Goal: Task Accomplishment & Management: Use online tool/utility

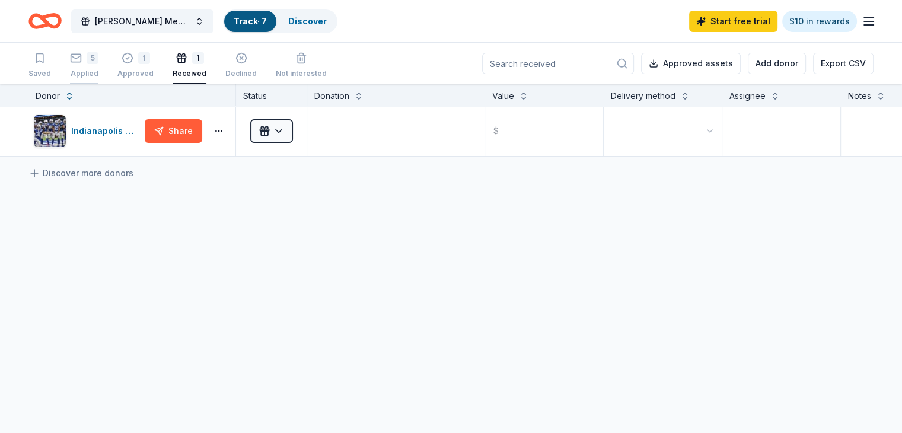
click at [81, 62] on rect "button" at bounding box center [76, 58] width 10 height 8
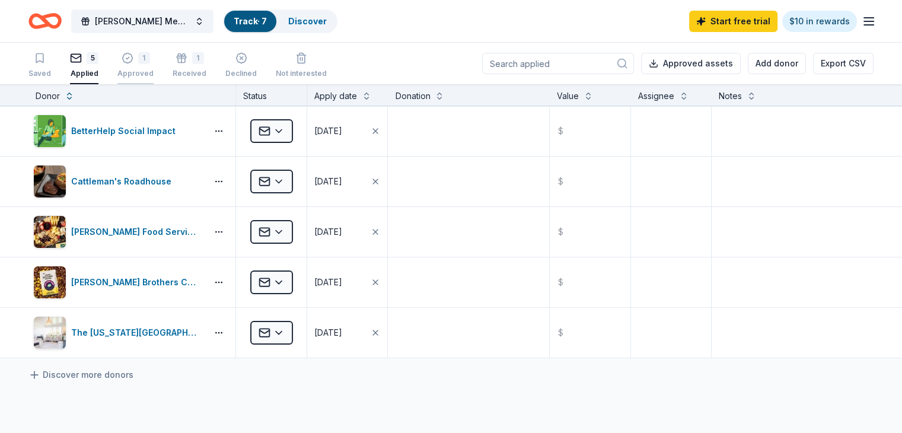
click at [154, 62] on div "1" at bounding box center [135, 58] width 36 height 12
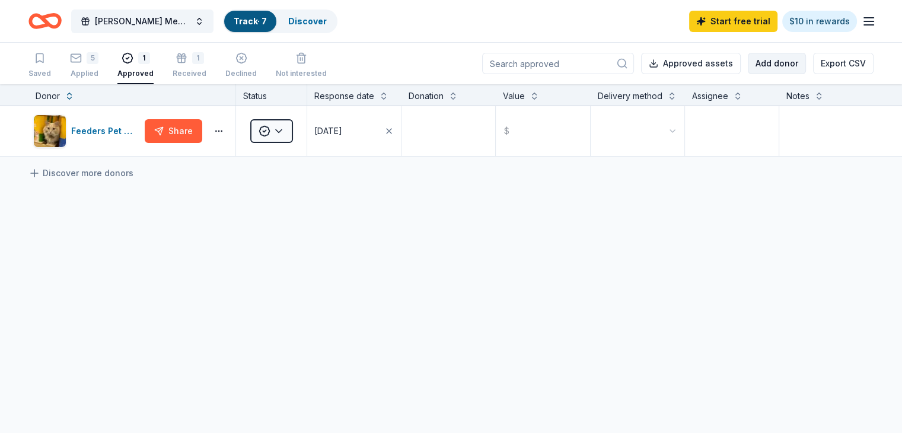
click at [747, 60] on button "Add donor" at bounding box center [776, 63] width 58 height 21
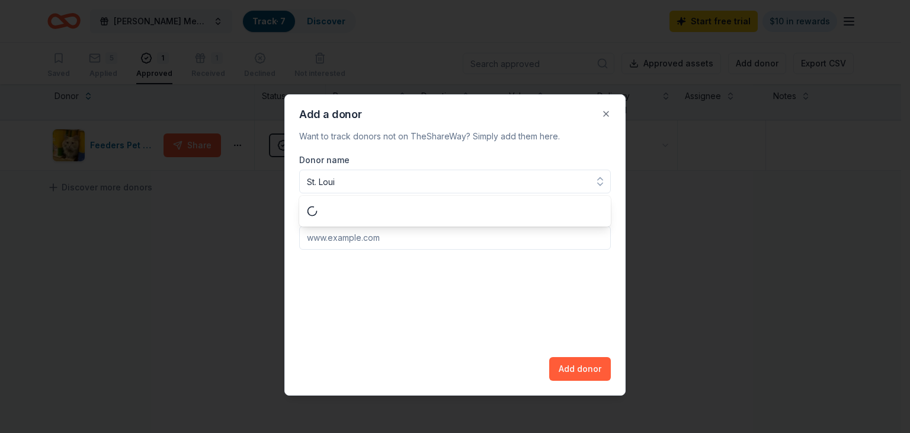
type input "[GEOGRAPHIC_DATA][PERSON_NAME]"
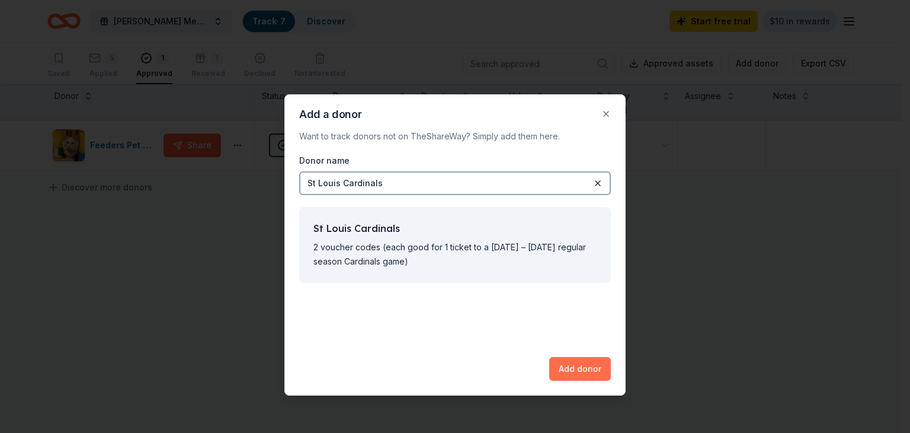
click at [568, 372] on button "Add donor" at bounding box center [580, 369] width 62 height 24
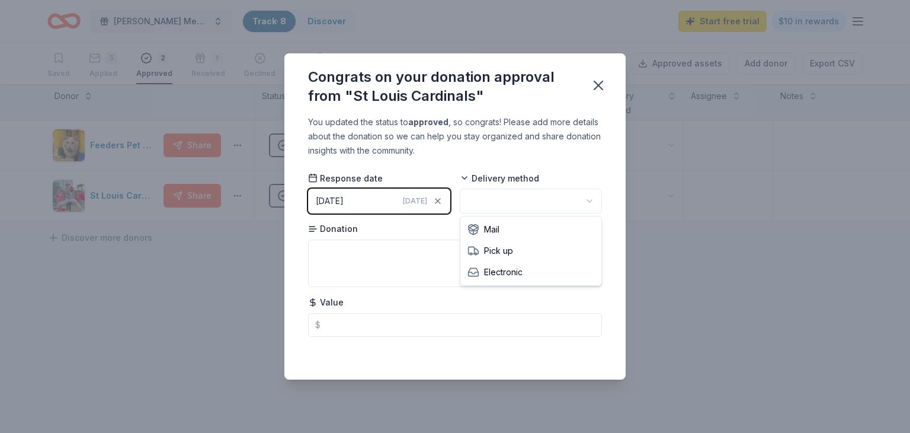
click at [576, 200] on html "[PERSON_NAME] Memorial Tournament Track · 8 Discover Start free trial $10 in re…" at bounding box center [455, 216] width 910 height 433
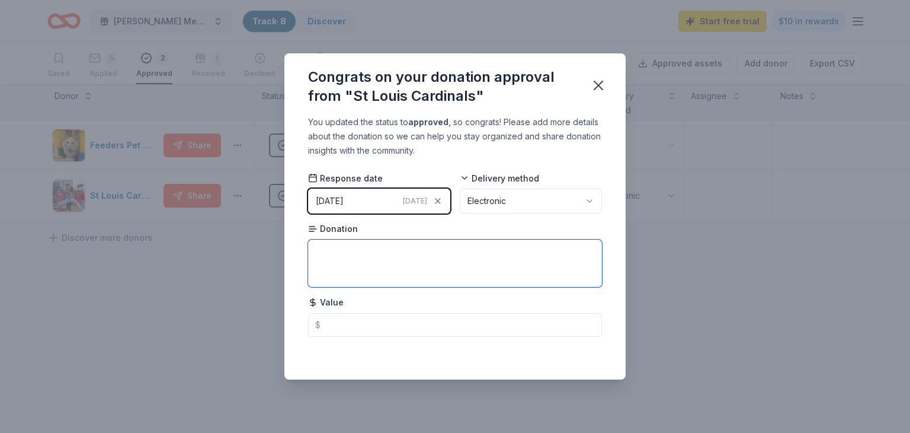
click at [487, 268] on textarea at bounding box center [455, 262] width 294 height 47
type textarea "2"
type textarea "2 tivk"
type textarea "2"
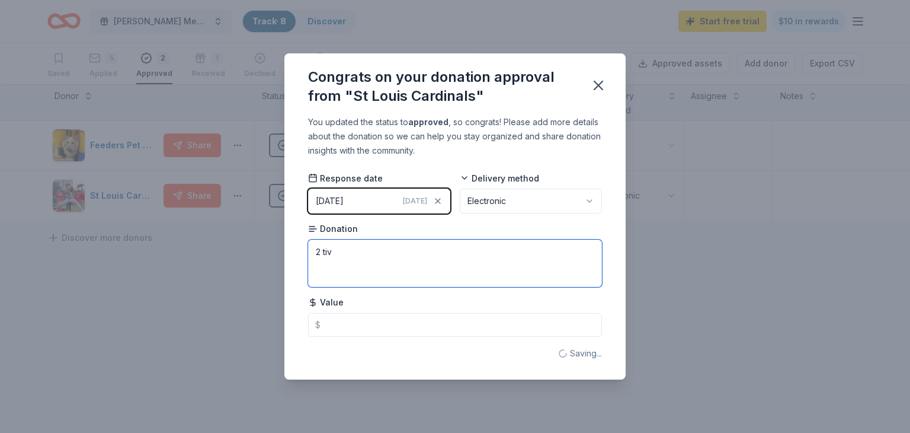
type textarea "2 ti"
type textarea "2 tivket"
type textarea "2 ticket"
type textarea "2 ti"
type textarea "2 ticket vouc"
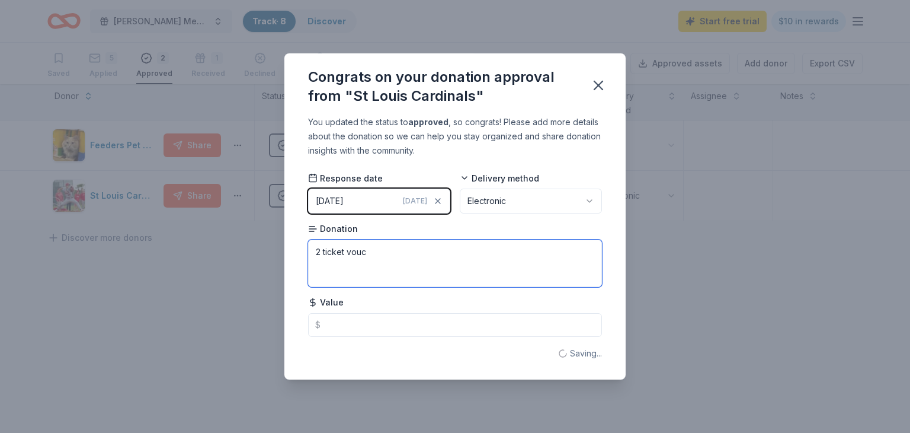
type textarea "2 ticket"
type textarea "2 ticket vouchers"
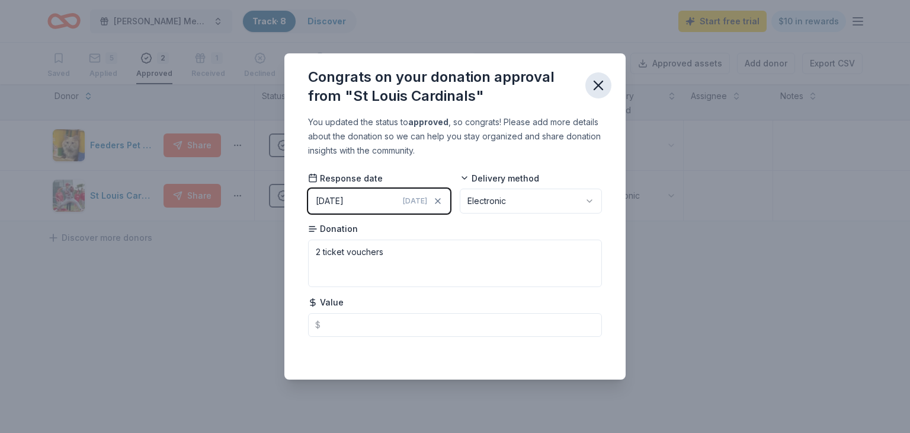
click at [600, 89] on icon "button" at bounding box center [598, 85] width 17 height 17
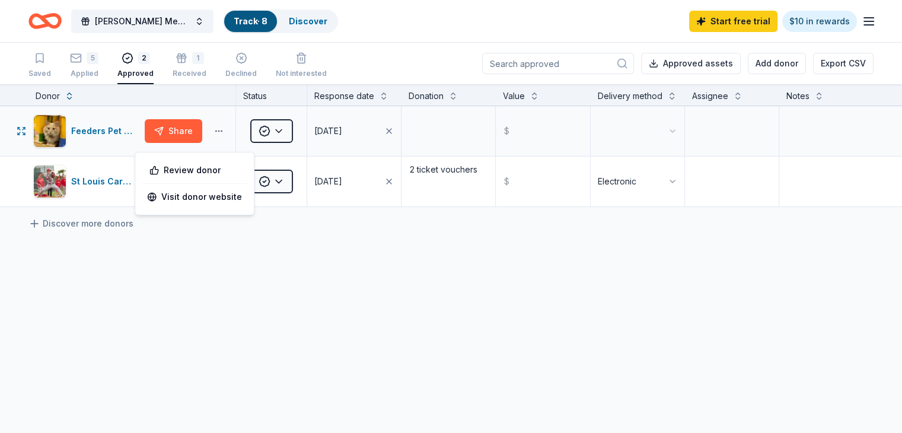
click at [231, 136] on button "button" at bounding box center [219, 130] width 24 height 9
